Goal: Check status: Check status

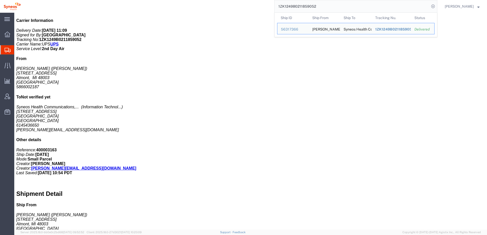
scroll to position [18, 0]
drag, startPoint x: 327, startPoint y: 7, endPoint x: 279, endPoint y: 9, distance: 48.1
click at [279, 9] on div "1ZK1249B0211859052 Ship ID Ship From Ship To Tracking Nu. Status Ship ID 563173…" at bounding box center [230, 6] width 413 height 13
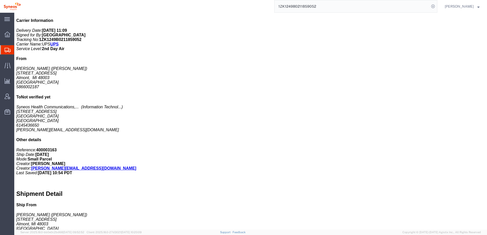
paste input "391472228300"
click at [436, 6] on icon at bounding box center [432, 6] width 7 height 7
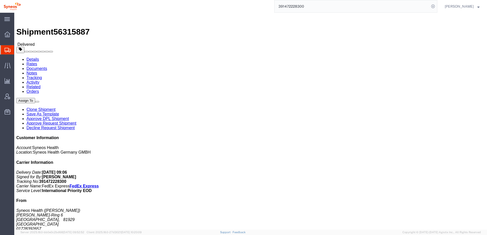
click link "Rates"
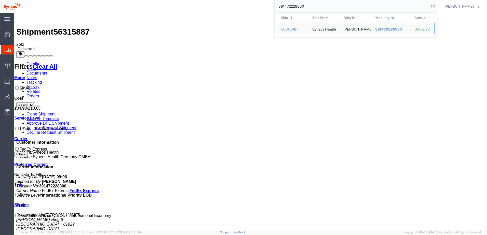
drag, startPoint x: 314, startPoint y: 6, endPoint x: 283, endPoint y: 7, distance: 30.8
click at [281, 7] on form "391472228300 Ship ID Ship From Ship To Tracking Nu. Status Ship ID 56315887 Shi…" at bounding box center [355, 6] width 163 height 13
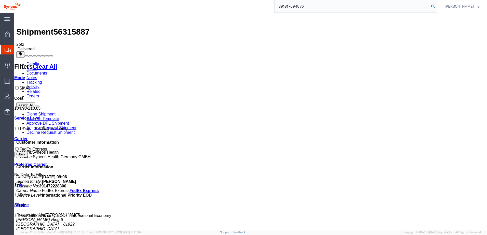
type input "391817094070"
click at [436, 6] on icon at bounding box center [432, 6] width 7 height 7
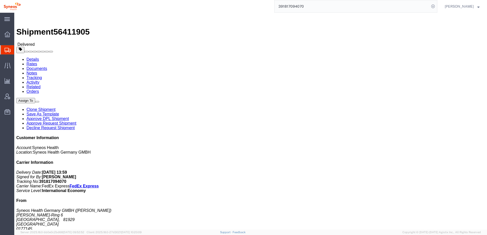
click link "Rates"
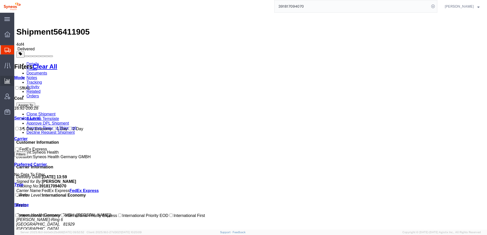
click at [0, 0] on span "Ad Hoc Reports" at bounding box center [0, 0] width 0 height 0
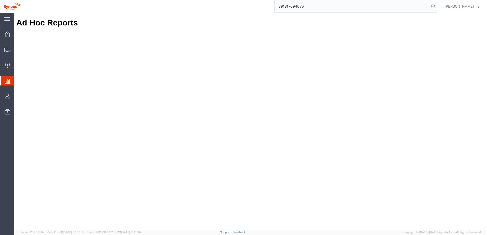
click at [6, 80] on icon at bounding box center [8, 81] width 6 height 6
